Goal: Task Accomplishment & Management: Use online tool/utility

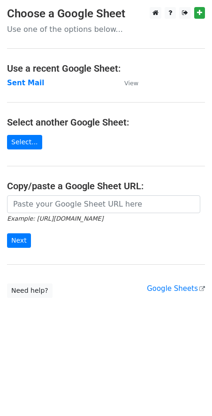
click at [20, 82] on strong "Sent Mail" at bounding box center [25, 83] width 37 height 8
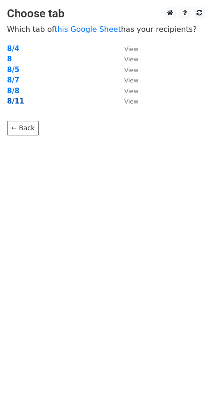
click at [17, 101] on strong "8/11" at bounding box center [15, 101] width 17 height 8
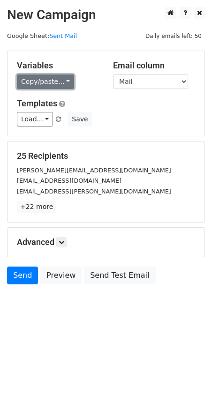
click at [52, 81] on link "Copy/paste..." at bounding box center [45, 81] width 57 height 15
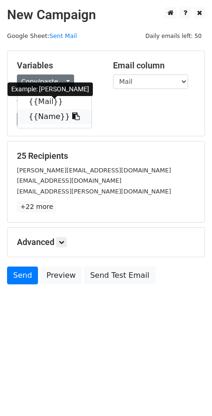
click at [35, 115] on link "{{Name}}" at bounding box center [54, 116] width 74 height 15
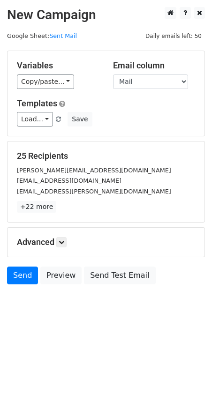
click at [201, 310] on body "New Campaign Daily emails left: 50 Google Sheet: Sent Mail Variables Copy/paste…" at bounding box center [106, 166] width 212 height 319
click at [186, 280] on div "Send Preview Send Test Email" at bounding box center [106, 277] width 212 height 22
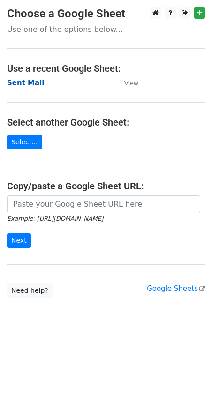
click at [20, 80] on strong "Sent Mail" at bounding box center [25, 83] width 37 height 8
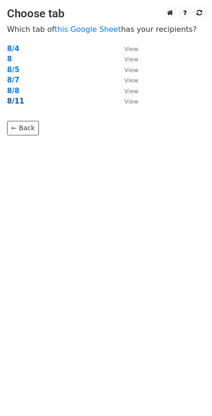
click at [18, 100] on strong "8/11" at bounding box center [15, 101] width 17 height 8
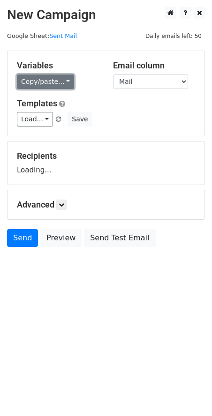
click at [59, 81] on link "Copy/paste..." at bounding box center [45, 81] width 57 height 15
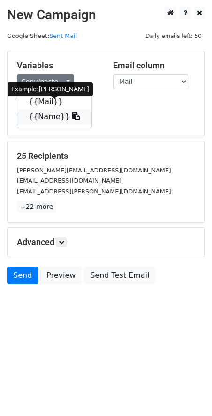
click at [40, 117] on link "{{Name}}" at bounding box center [54, 116] width 74 height 15
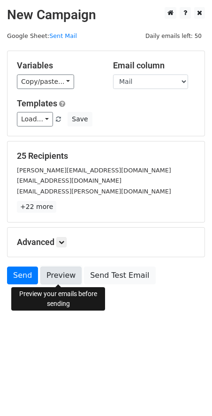
click at [64, 283] on link "Preview" at bounding box center [60, 275] width 41 height 18
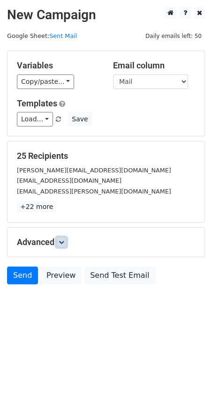
click at [61, 242] on icon at bounding box center [62, 242] width 6 height 6
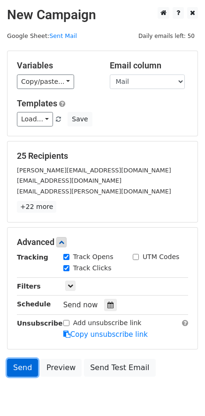
click at [13, 367] on link "Send" at bounding box center [22, 368] width 31 height 18
